Goal: Navigation & Orientation: Go to known website

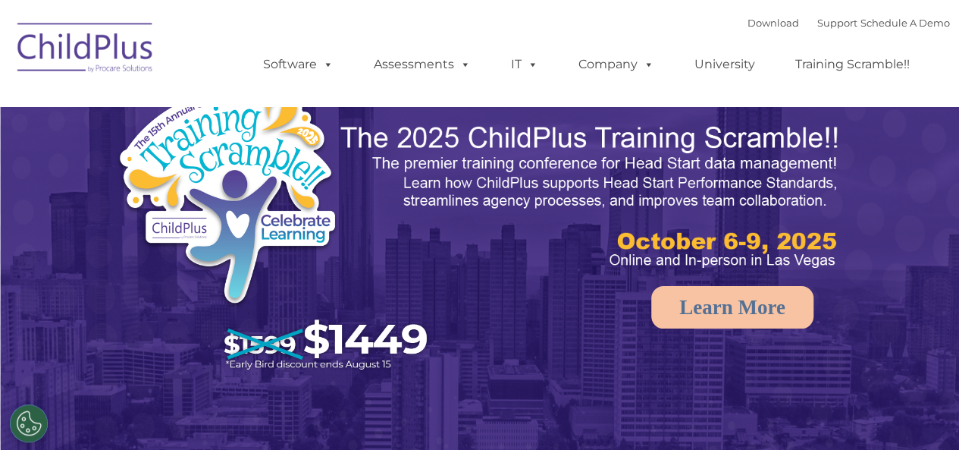
select select "MEDIUM"
click at [102, 37] on img at bounding box center [86, 50] width 152 height 76
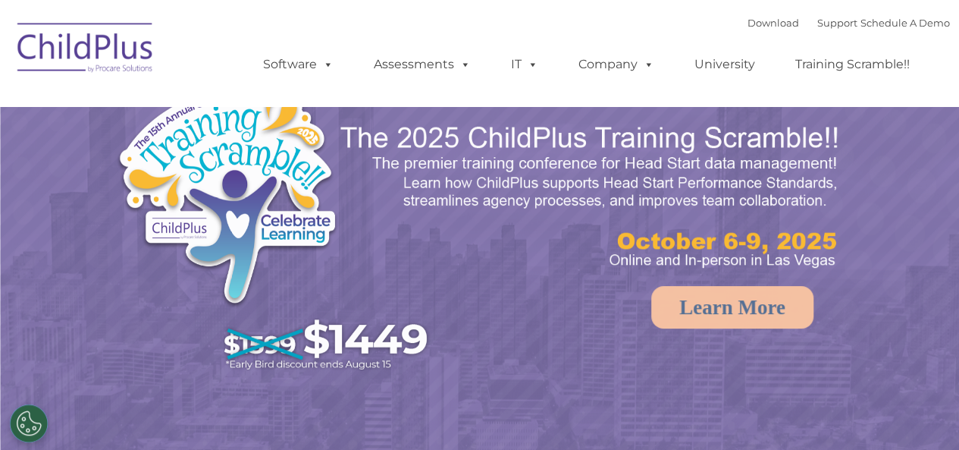
select select "MEDIUM"
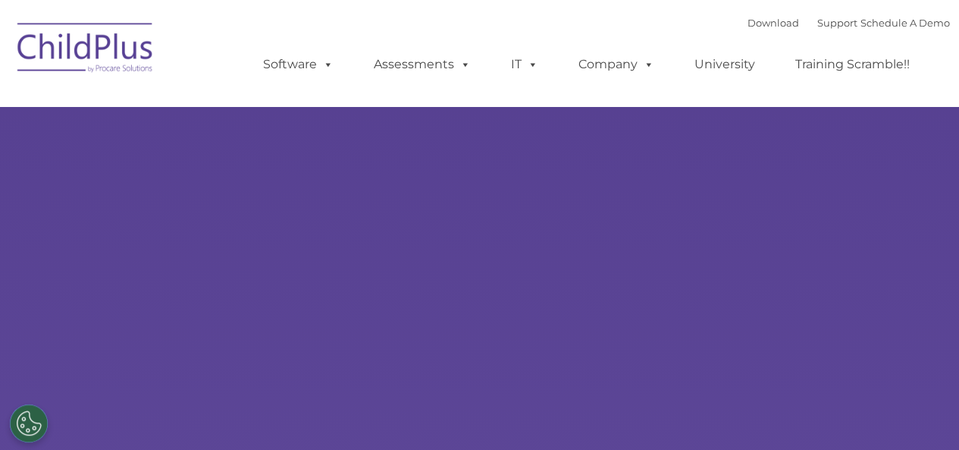
select select "MEDIUM"
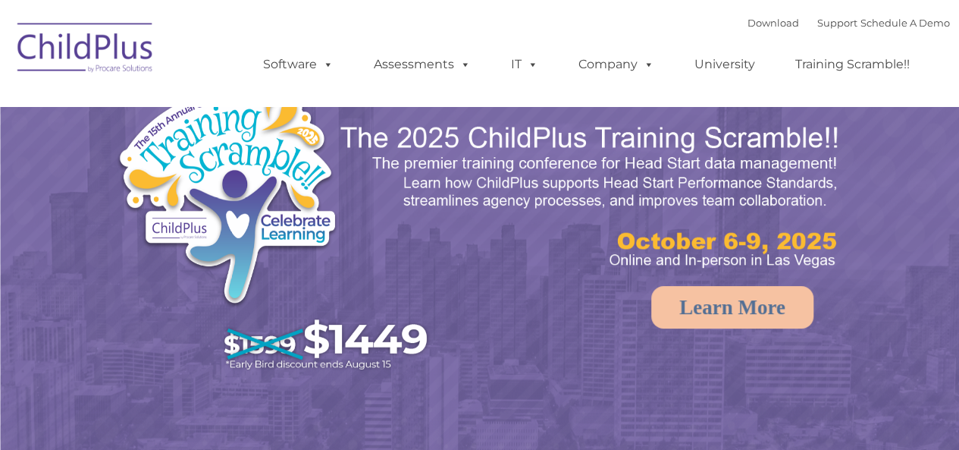
select select "MEDIUM"
